Goal: Information Seeking & Learning: Learn about a topic

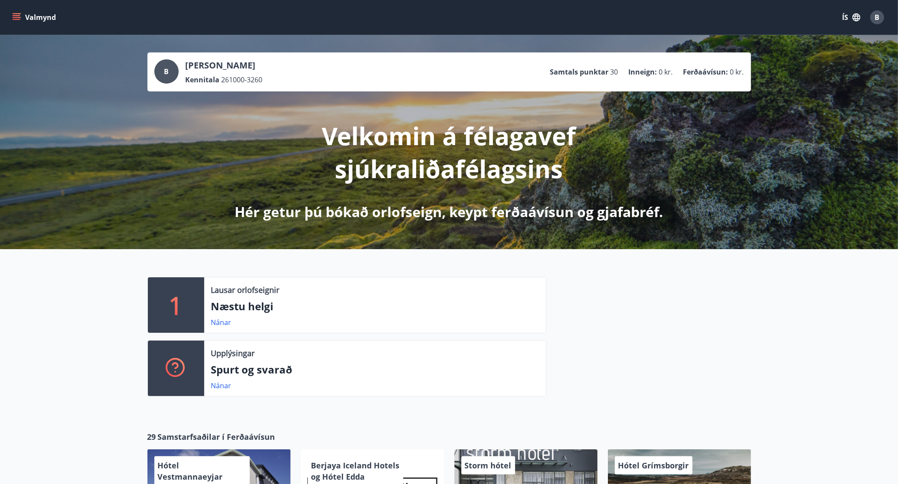
click at [14, 12] on button "Valmynd" at bounding box center [34, 18] width 49 height 16
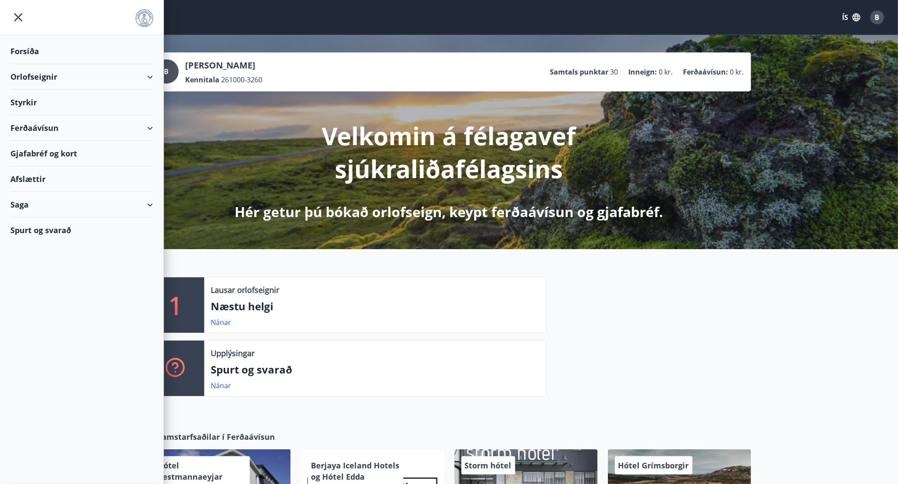
click at [44, 97] on div "Styrkir" at bounding box center [81, 103] width 143 height 26
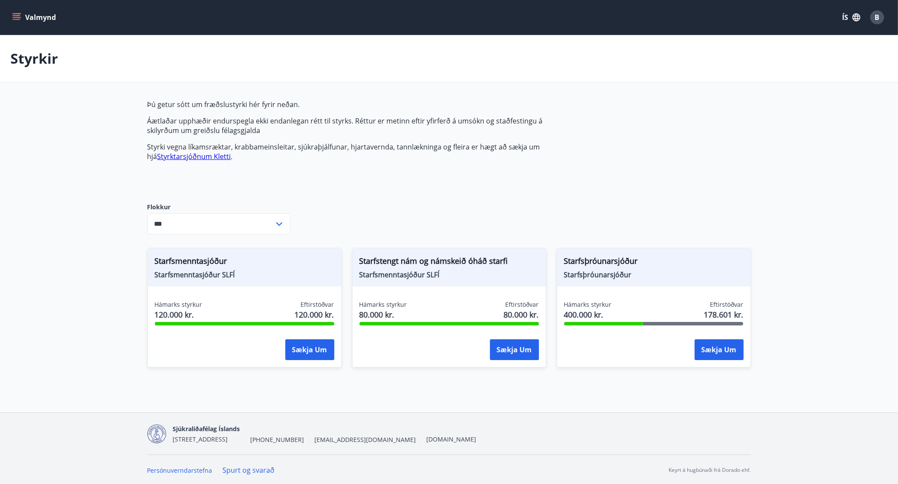
drag, startPoint x: 829, startPoint y: 277, endPoint x: 811, endPoint y: 269, distance: 19.8
click at [831, 278] on main "Styrkir Þú getur sótt um fræðslustyrki hér fyrir neðan. Áætlaðar upphæðir endur…" at bounding box center [449, 206] width 898 height 343
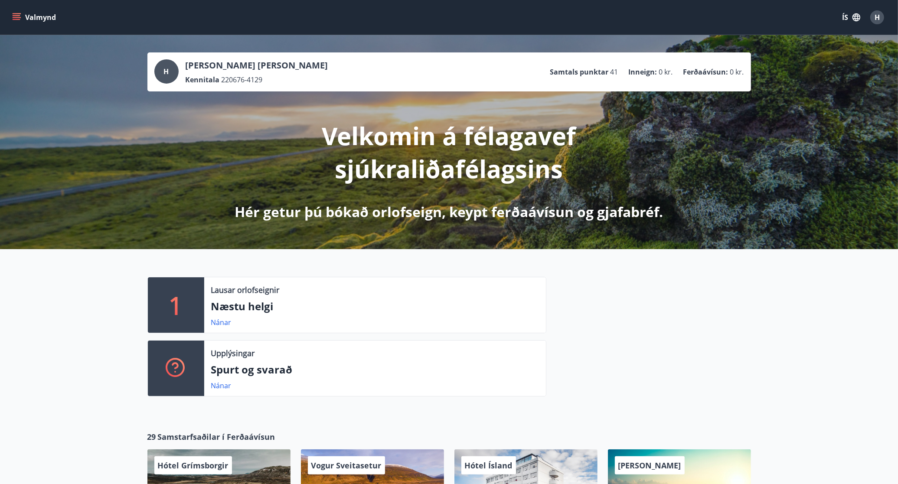
click at [18, 21] on icon "menu" at bounding box center [16, 17] width 9 height 9
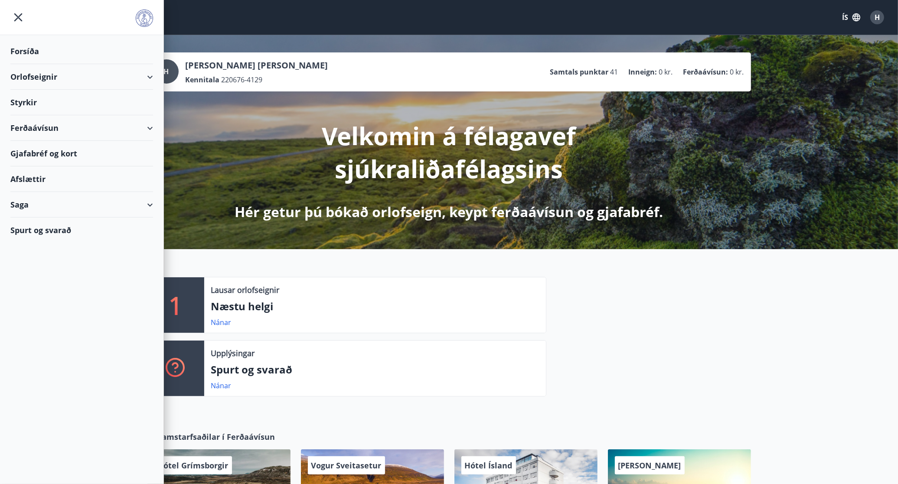
click at [43, 124] on div "Ferðaávísun" at bounding box center [81, 128] width 143 height 26
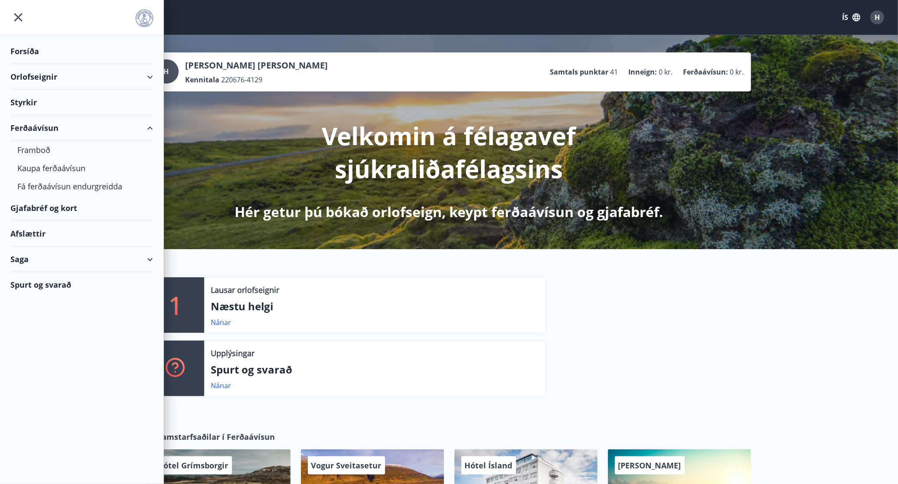
click at [37, 101] on div "Styrkir" at bounding box center [81, 103] width 143 height 26
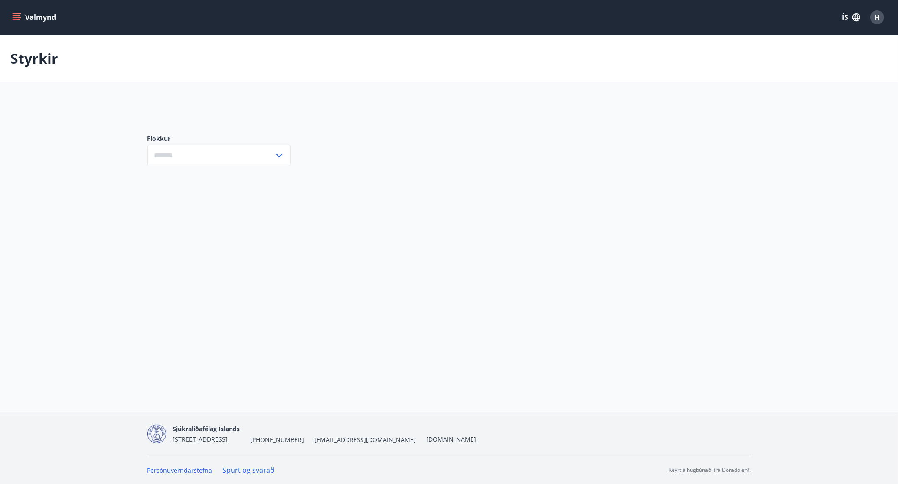
type input "***"
